Goal: Information Seeking & Learning: Check status

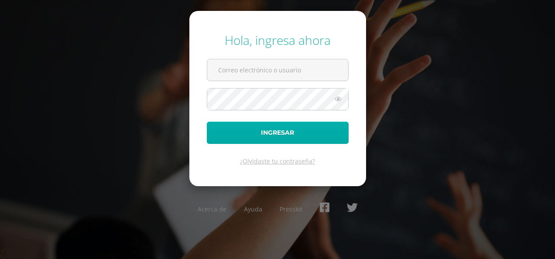
type input "[EMAIL_ADDRESS][DOMAIN_NAME]"
click at [312, 127] on button "Ingresar" at bounding box center [278, 133] width 142 height 22
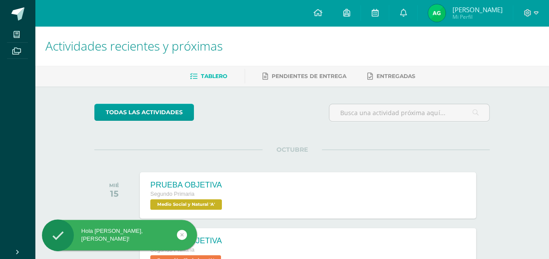
click at [445, 12] on img at bounding box center [436, 12] width 17 height 17
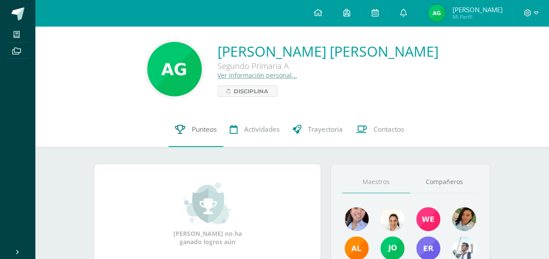
click at [201, 125] on span "Punteos" at bounding box center [204, 129] width 25 height 9
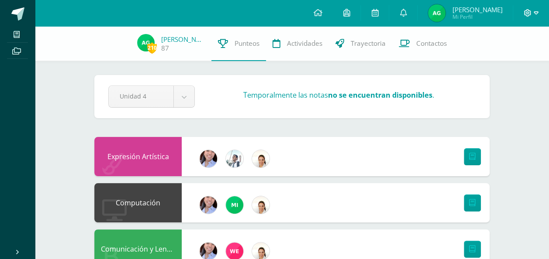
click at [526, 11] on icon at bounding box center [527, 13] width 8 height 8
click at [509, 59] on span "Cerrar sesión" at bounding box center [507, 59] width 39 height 8
